Goal: Information Seeking & Learning: Learn about a topic

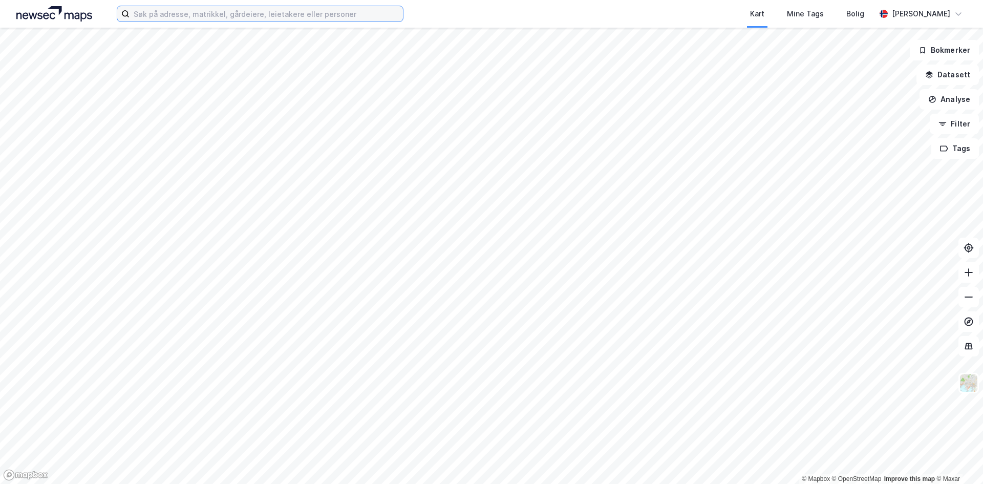
click at [296, 10] on input at bounding box center [267, 13] width 274 height 15
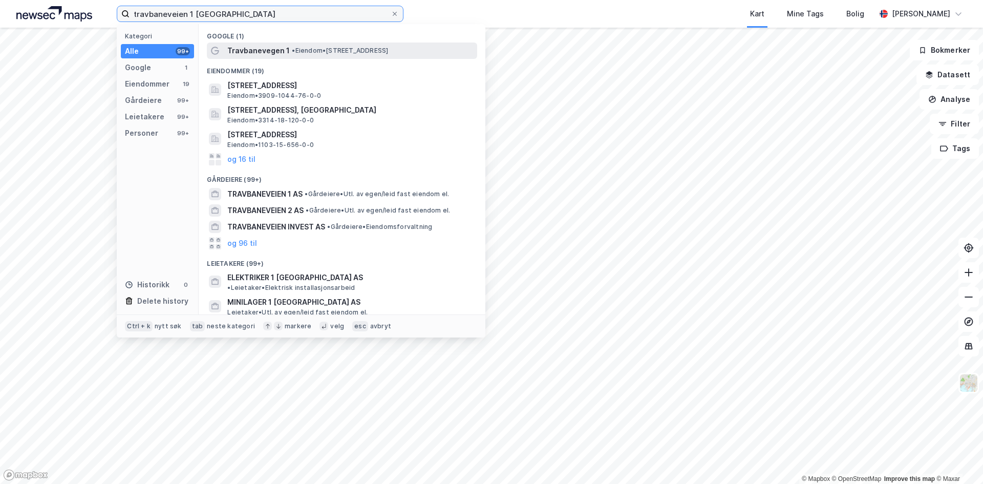
type input "travbaneveien 1 [GEOGRAPHIC_DATA]"
click at [303, 50] on span "• Eiendom • [STREET_ADDRESS]" at bounding box center [340, 51] width 96 height 8
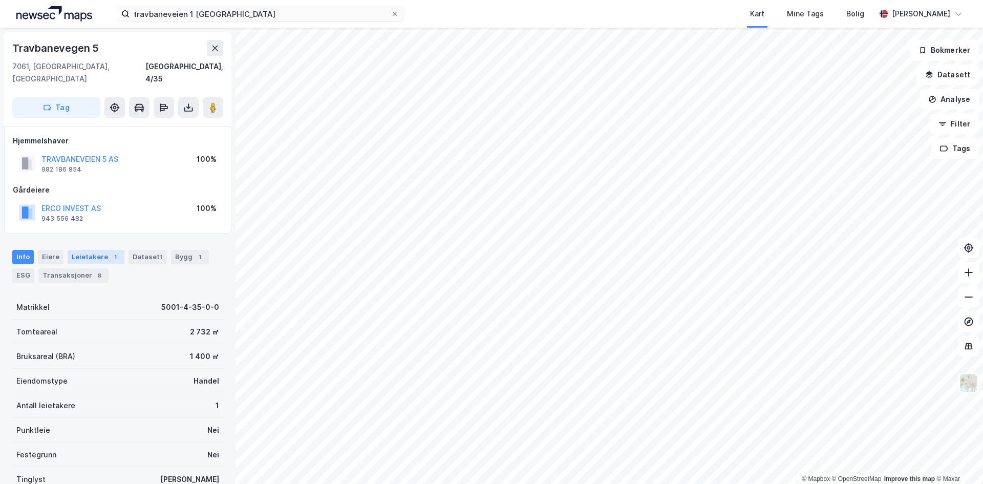
click at [93, 250] on div "Leietakere 1" at bounding box center [96, 257] width 57 height 14
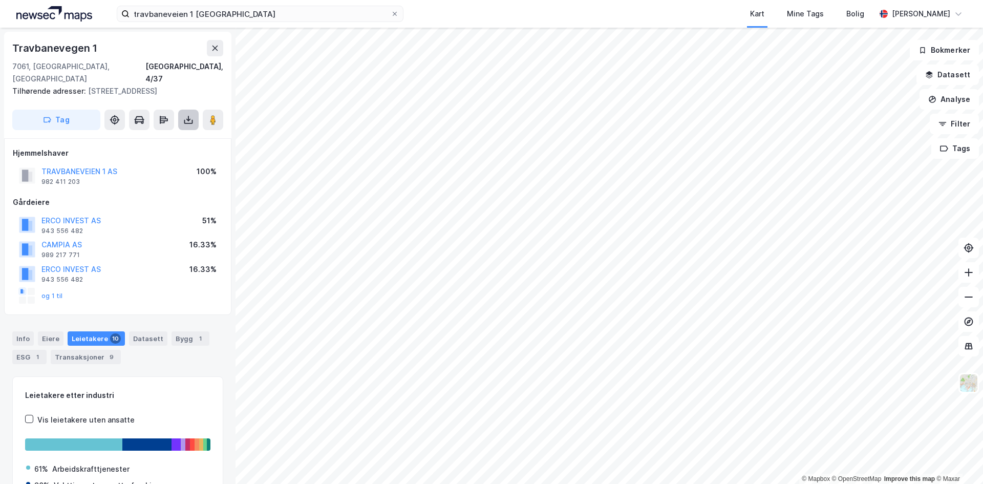
click at [183, 115] on icon at bounding box center [188, 120] width 10 height 10
click at [139, 136] on div "Last ned grunnbok" at bounding box center [137, 140] width 59 height 8
drag, startPoint x: 26, startPoint y: 385, endPoint x: 128, endPoint y: 391, distance: 102.1
click at [128, 391] on div "Leietakere etter industri Vis leietakere uten ansatte 61% Arbeidskrafttjenester…" at bounding box center [117, 454] width 185 height 131
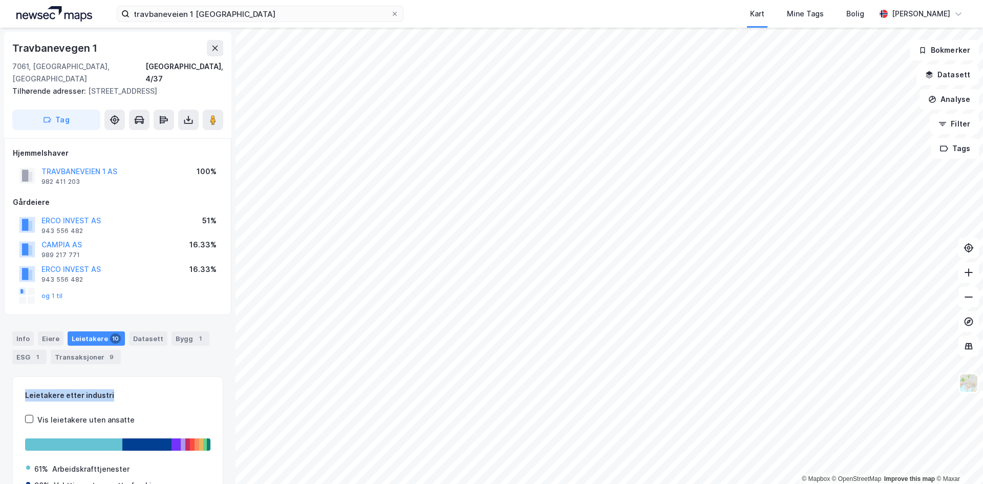
drag, startPoint x: 108, startPoint y: 384, endPoint x: 24, endPoint y: 384, distance: 84.0
click at [24, 384] on div "Leietakere etter industri Vis leietakere uten ansatte 61% Arbeidskrafttjenester…" at bounding box center [117, 454] width 211 height 157
click at [27, 389] on div "Leietakere etter industri" at bounding box center [117, 395] width 185 height 12
drag, startPoint x: 25, startPoint y: 384, endPoint x: 143, endPoint y: 382, distance: 118.3
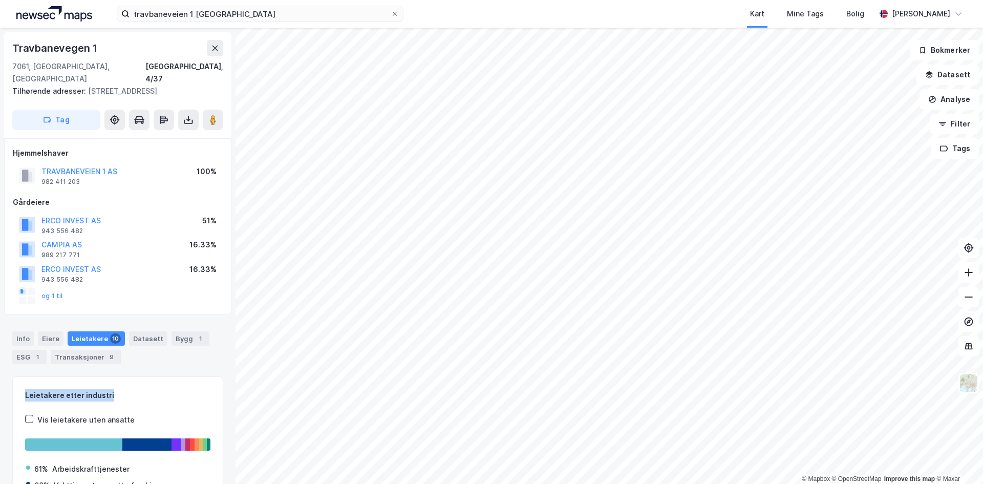
click at [143, 382] on div "Leietakere etter industri Vis leietakere uten ansatte 61% Arbeidskrafttjenester…" at bounding box center [117, 454] width 211 height 157
click at [143, 389] on div "Leietakere etter industri" at bounding box center [117, 395] width 185 height 12
drag, startPoint x: 106, startPoint y: 382, endPoint x: 32, endPoint y: 381, distance: 74.3
click at [32, 389] on div "Leietakere etter industri" at bounding box center [117, 395] width 185 height 12
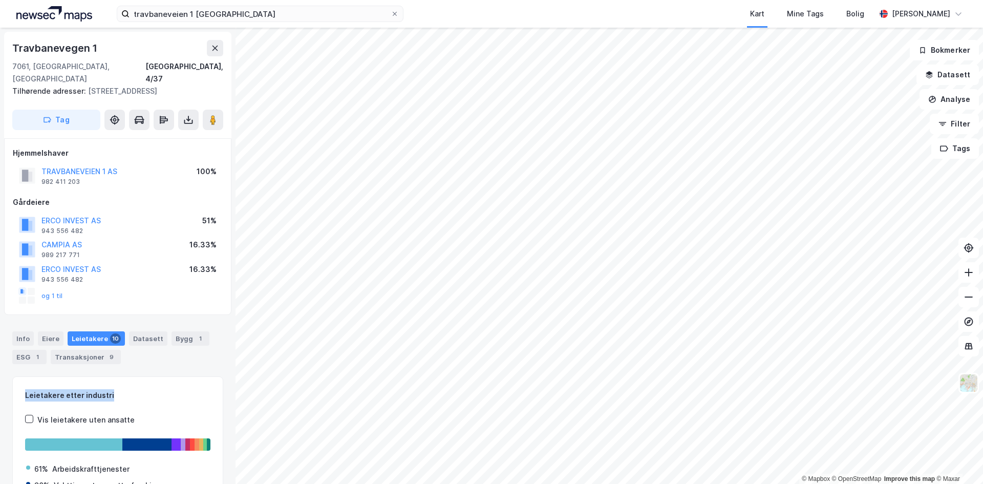
drag, startPoint x: 24, startPoint y: 382, endPoint x: 127, endPoint y: 386, distance: 102.5
click at [127, 386] on div "Leietakere etter industri Vis leietakere uten ansatte 61% Arbeidskrafttjenester…" at bounding box center [117, 454] width 211 height 157
click at [127, 389] on div "Leietakere etter industri" at bounding box center [117, 395] width 185 height 12
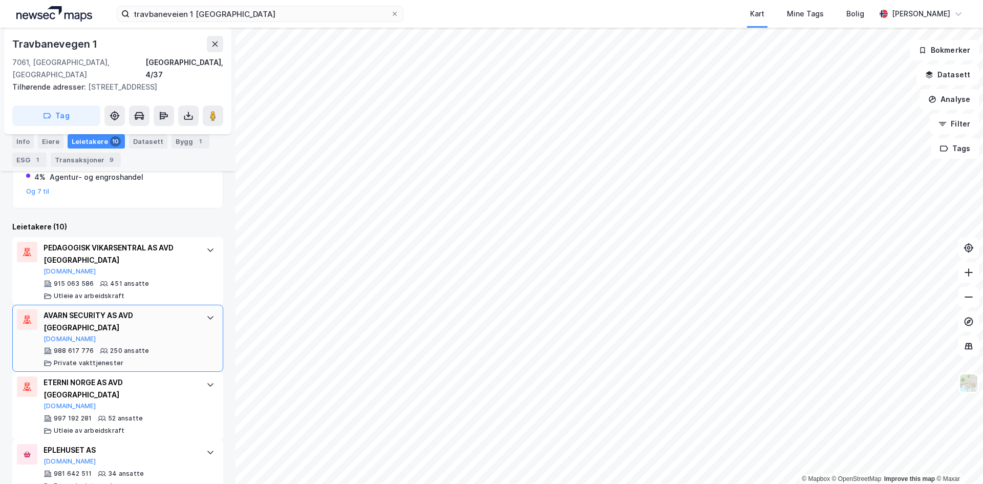
scroll to position [318, 0]
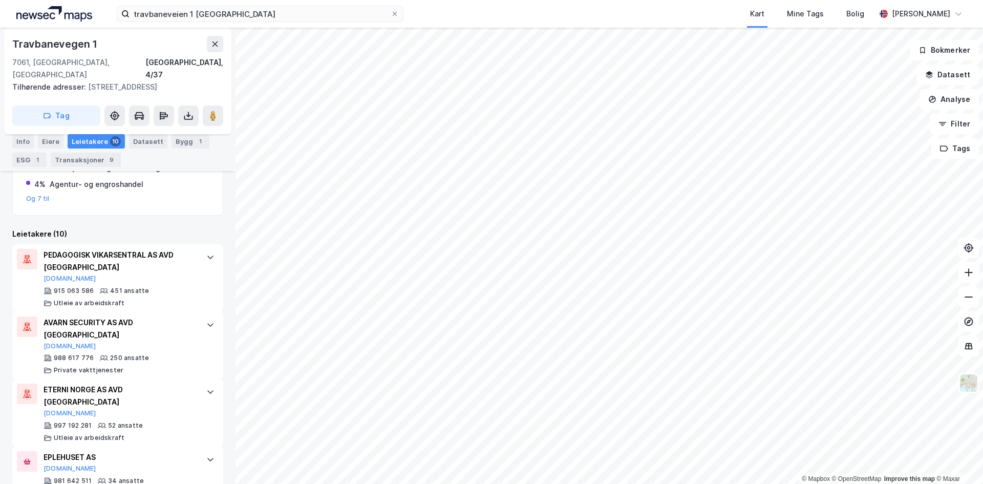
click at [456, 4] on div "Kart Mine Tags Bolig" at bounding box center [664, 14] width 423 height 28
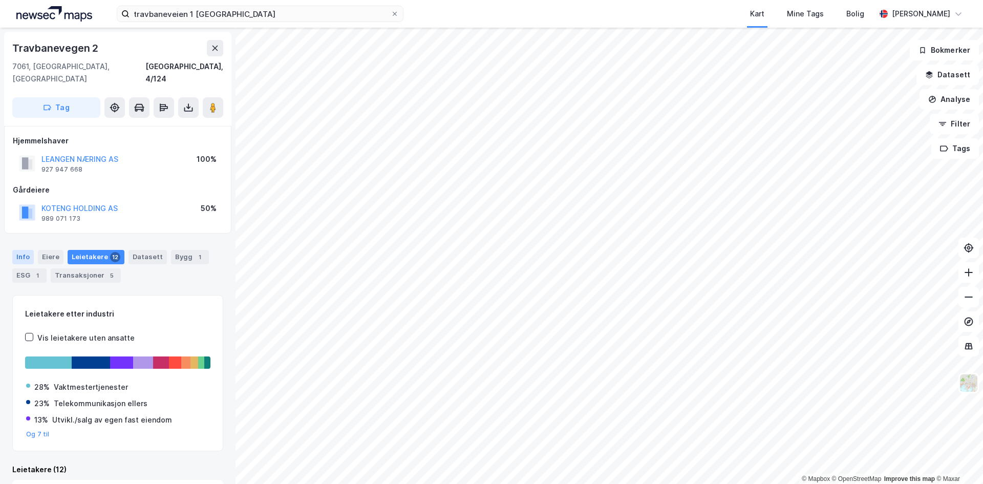
click at [22, 250] on div "Info" at bounding box center [23, 257] width 22 height 14
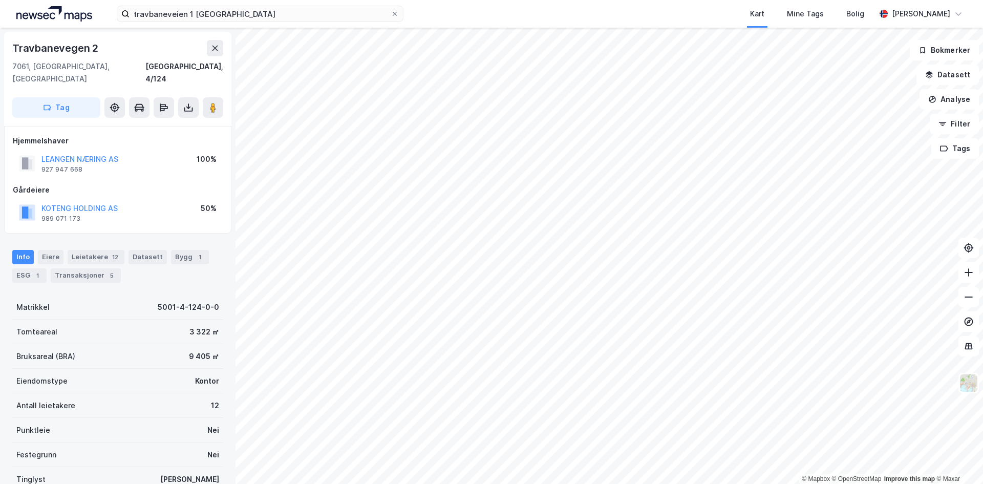
click at [97, 253] on div "Info [PERSON_NAME] 12 Datasett Bygg 1 ESG 1 Transaksjoner 5" at bounding box center [117, 266] width 211 height 33
click at [87, 250] on div "Leietakere 12" at bounding box center [96, 257] width 57 height 14
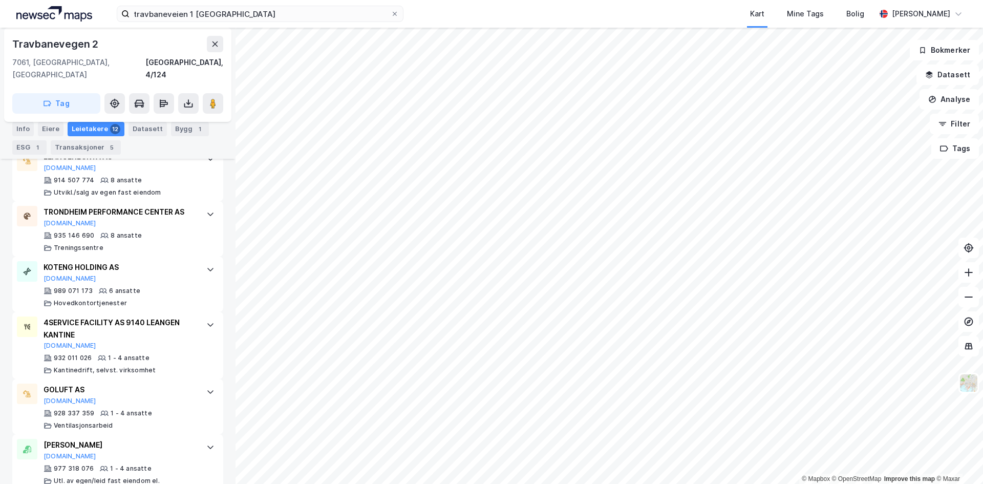
scroll to position [672, 0]
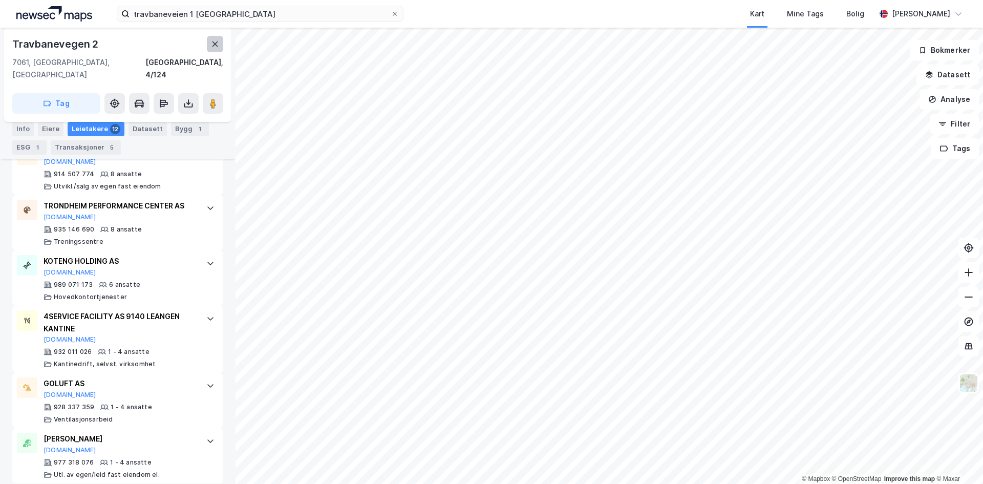
click at [220, 45] on button at bounding box center [215, 44] width 16 height 16
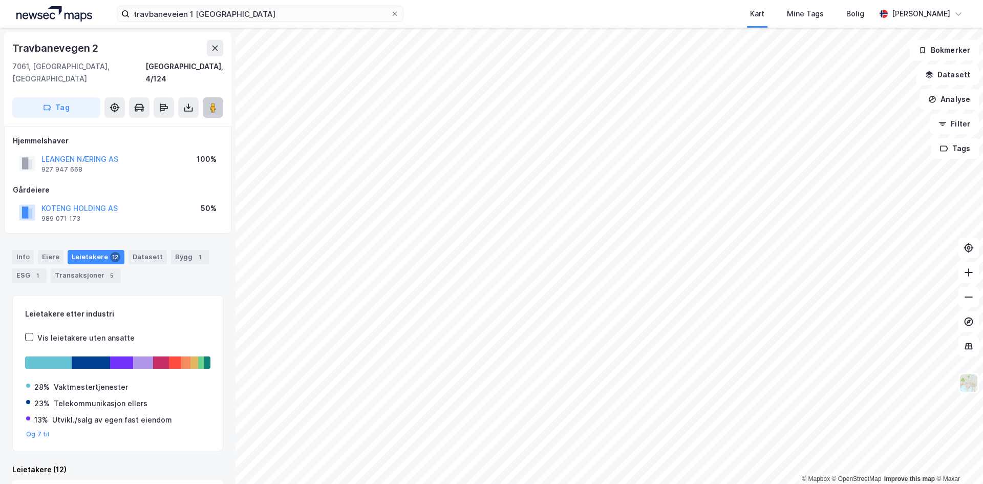
click at [210, 102] on image at bounding box center [213, 107] width 6 height 10
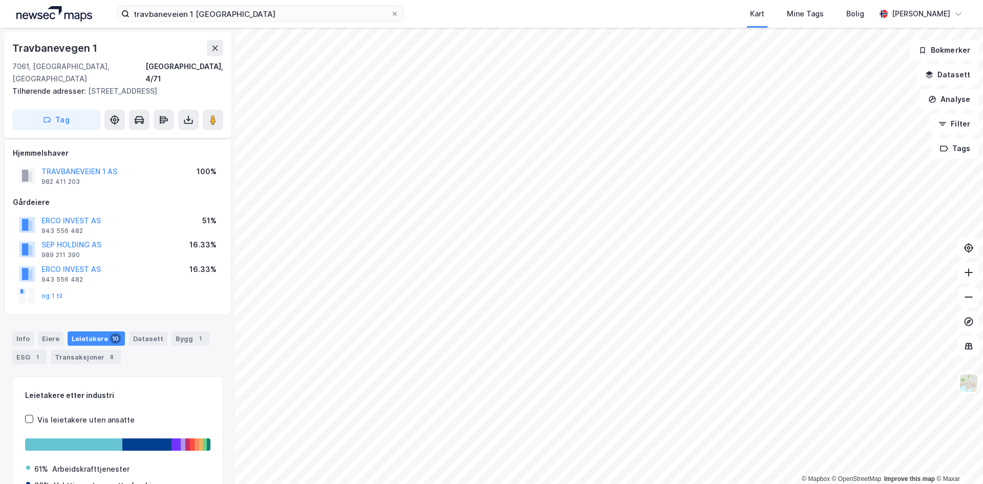
scroll to position [78, 0]
